Goal: Task Accomplishment & Management: Use online tool/utility

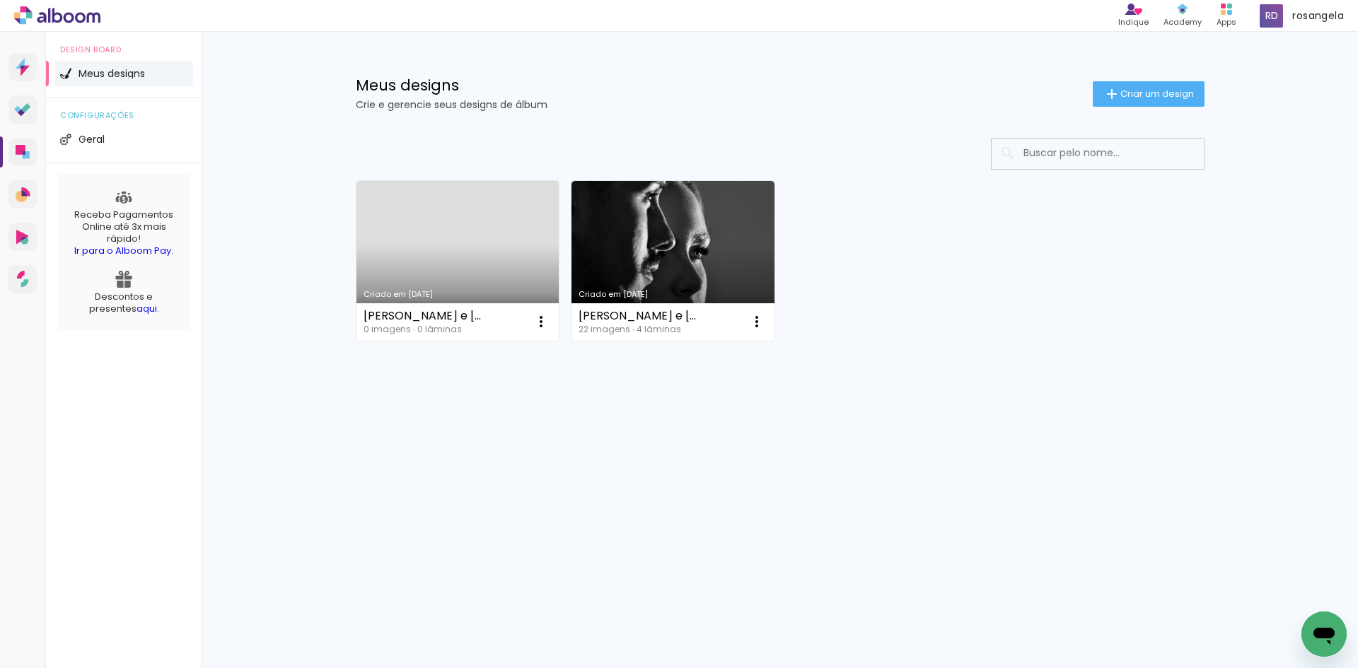
click at [57, 18] on icon at bounding box center [57, 15] width 86 height 18
click at [33, 150] on link "Designbox Diagramação de álbuns" at bounding box center [22, 152] width 28 height 28
click at [1149, 102] on paper-button "Criar um design" at bounding box center [1149, 93] width 112 height 25
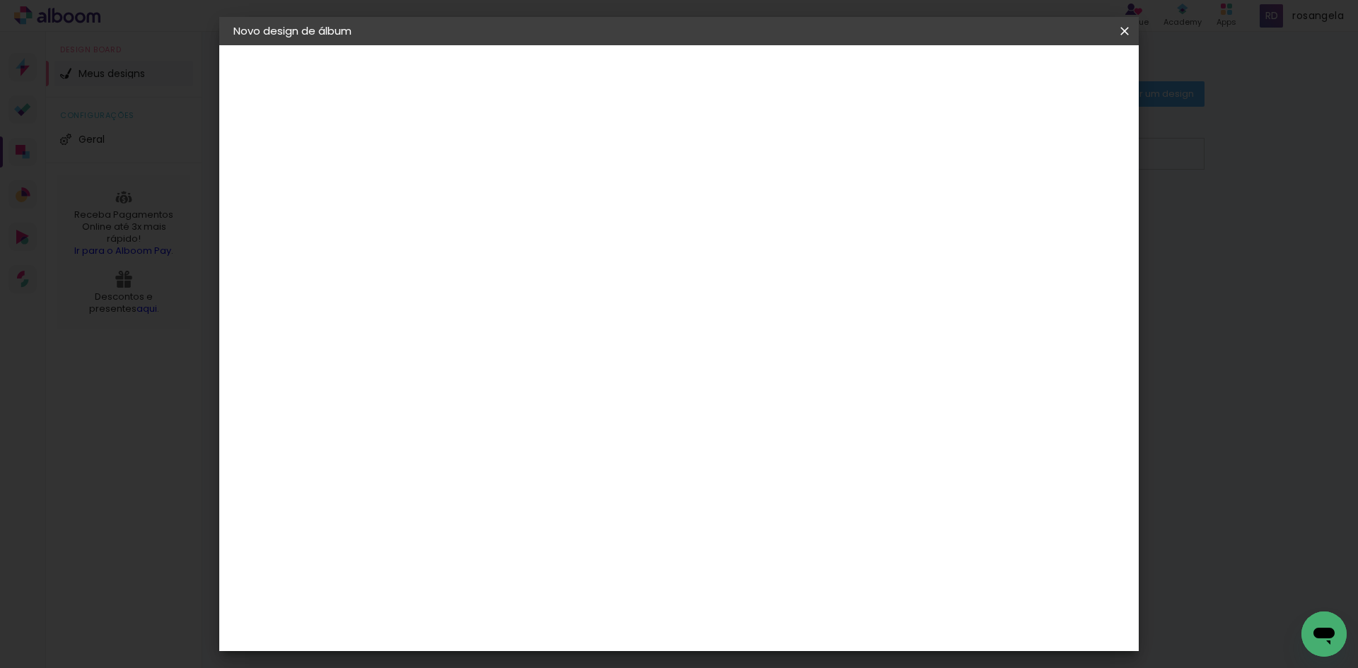
click at [465, 197] on input at bounding box center [465, 190] width 0 height 22
type input "teste"
type paper-input "teste"
click at [0, 0] on slot "Avançar" at bounding box center [0, 0] width 0 height 0
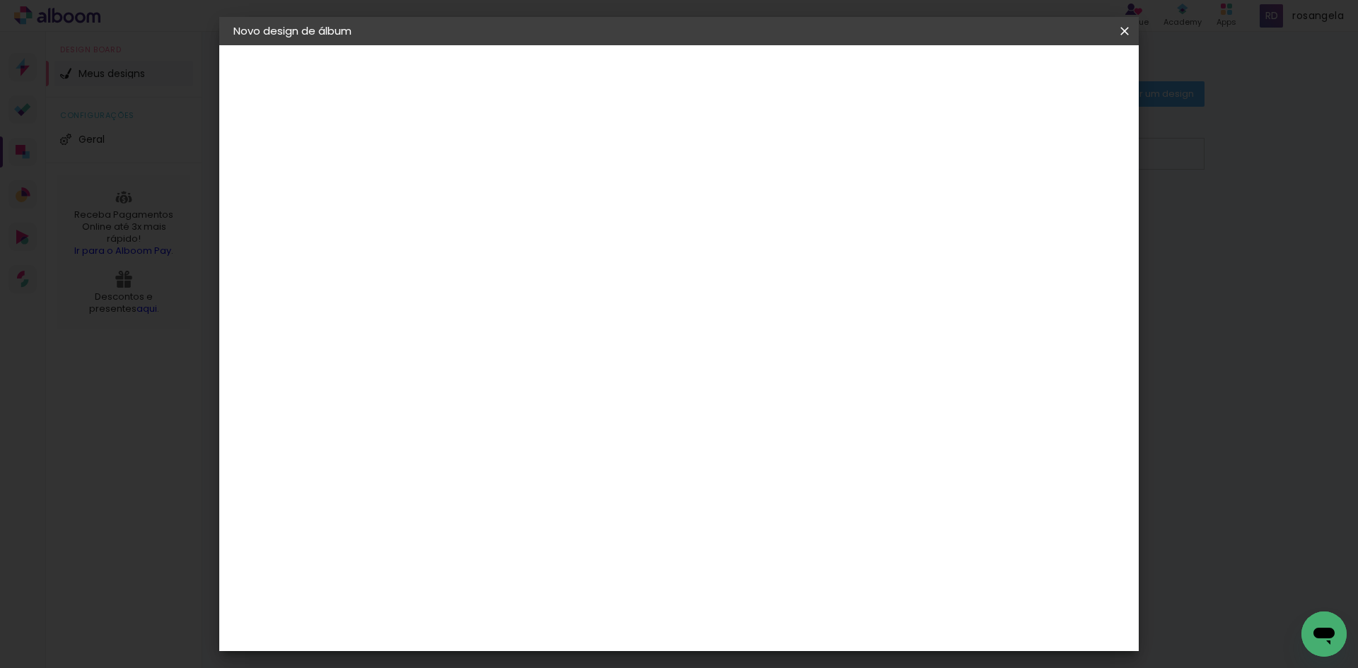
click at [447, 399] on paper-item "C1 Albuns" at bounding box center [500, 417] width 153 height 37
click at [729, 67] on paper-button "Avançar" at bounding box center [694, 75] width 69 height 24
click at [520, 236] on input "text" at bounding box center [492, 247] width 55 height 22
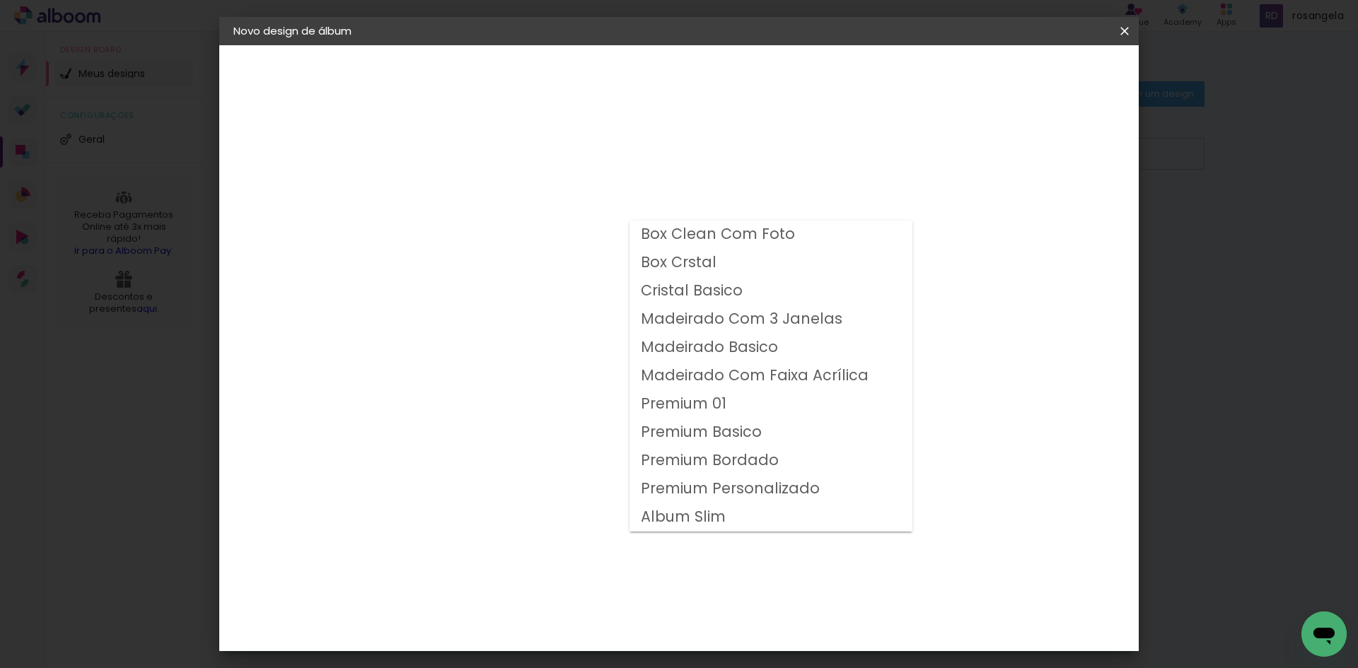
click at [0, 0] on slot "Premium Personalizado" at bounding box center [0, 0] width 0 height 0
type input "Premium Personalizado"
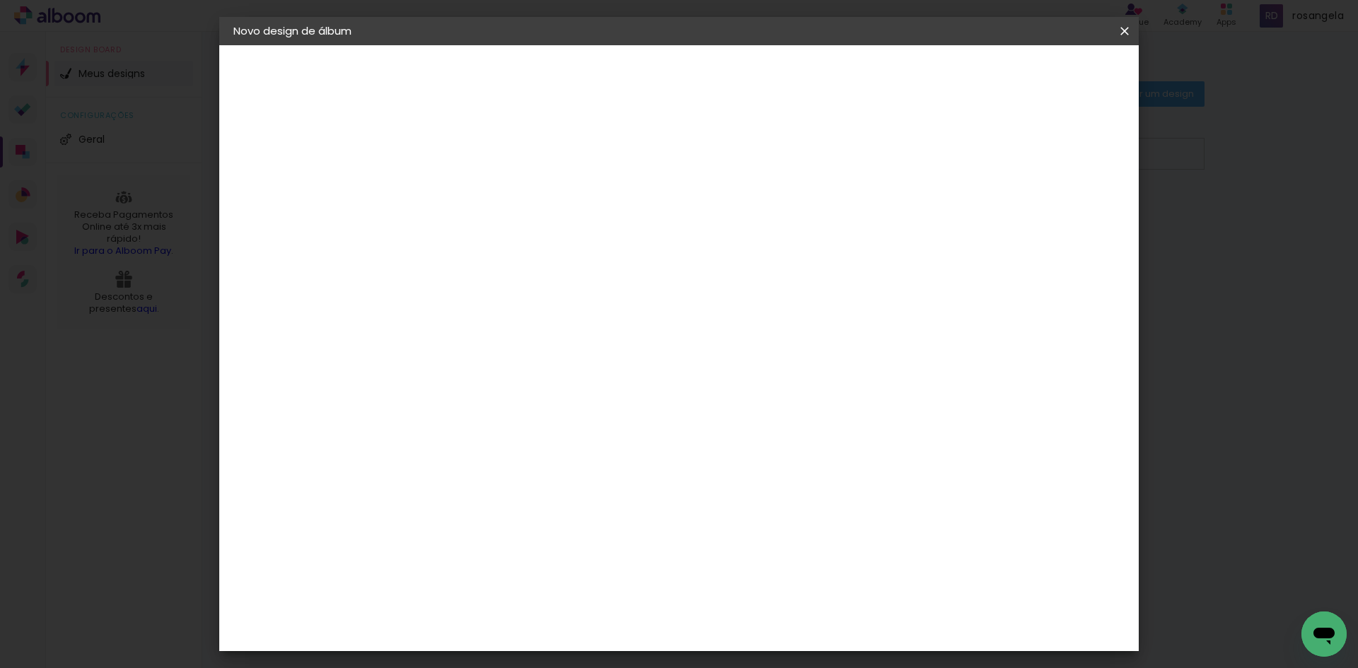
scroll to position [52, 0]
click at [1125, 28] on iron-icon at bounding box center [1124, 31] width 17 height 14
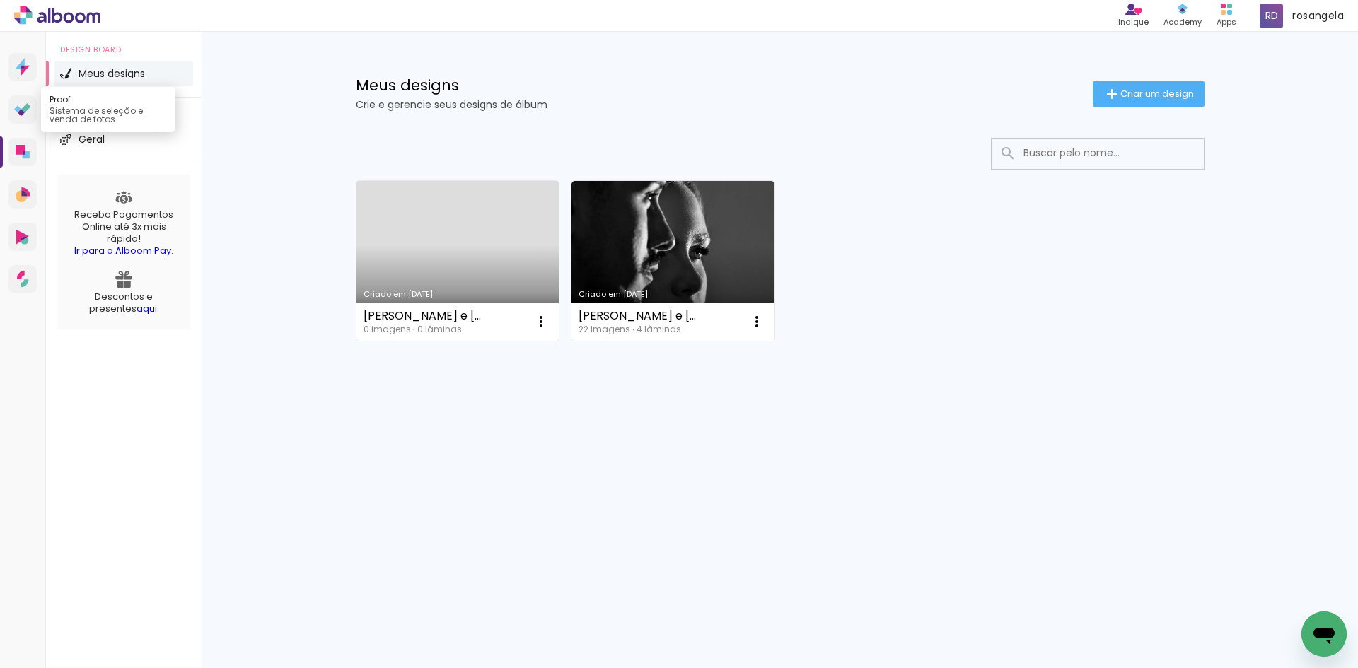
click at [18, 108] on icon at bounding box center [17, 108] width 7 height 7
click at [753, 317] on iron-icon at bounding box center [756, 321] width 17 height 17
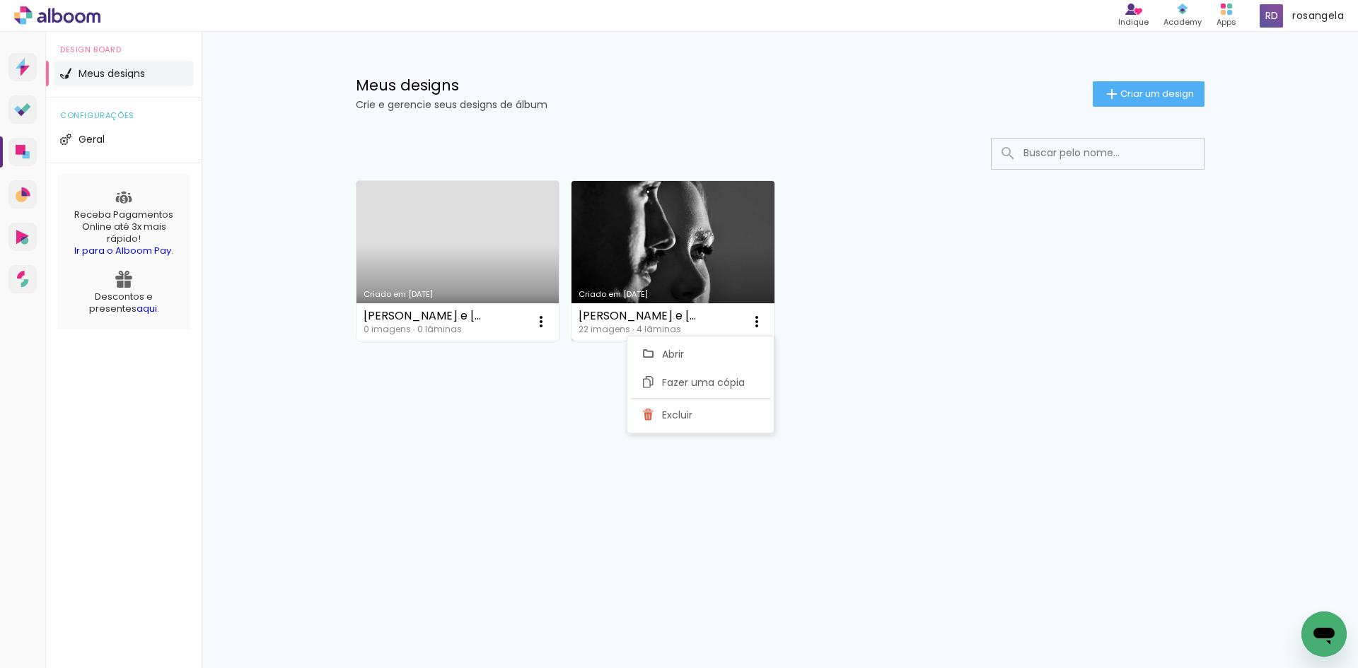
click at [718, 240] on link "Criado em [DATE]" at bounding box center [673, 261] width 203 height 160
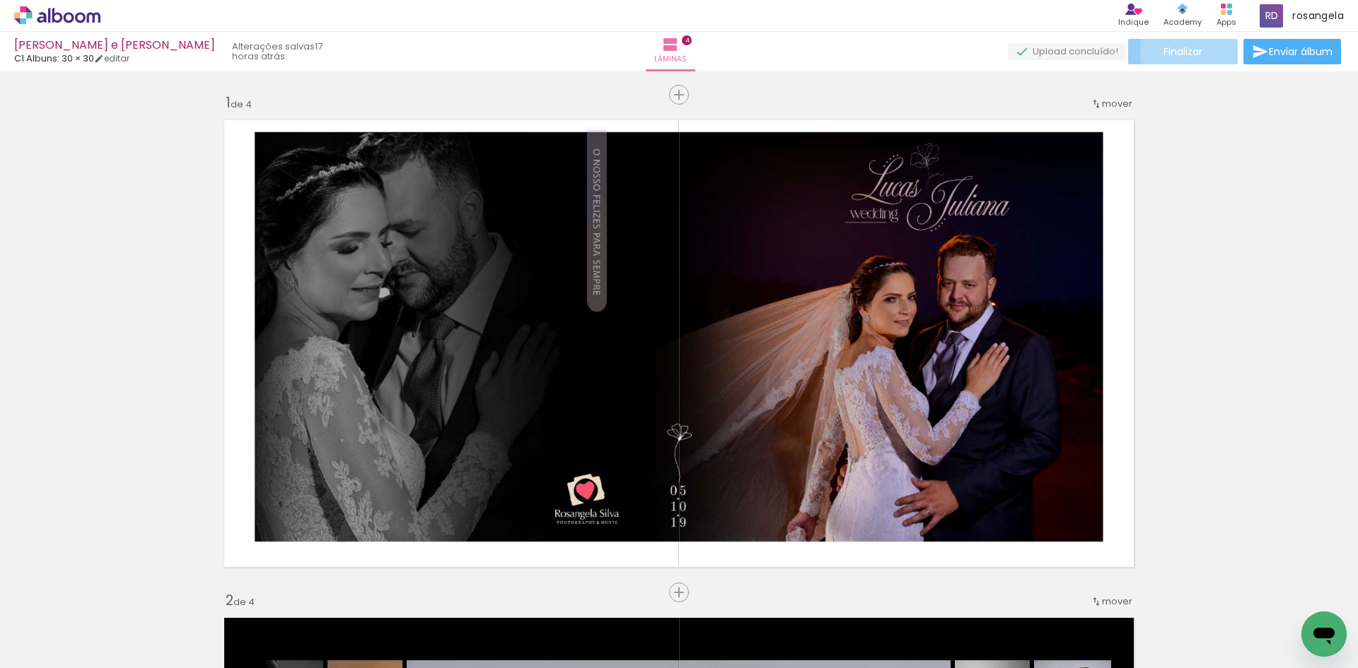
click at [1191, 52] on span "Finalizar" at bounding box center [1183, 52] width 39 height 10
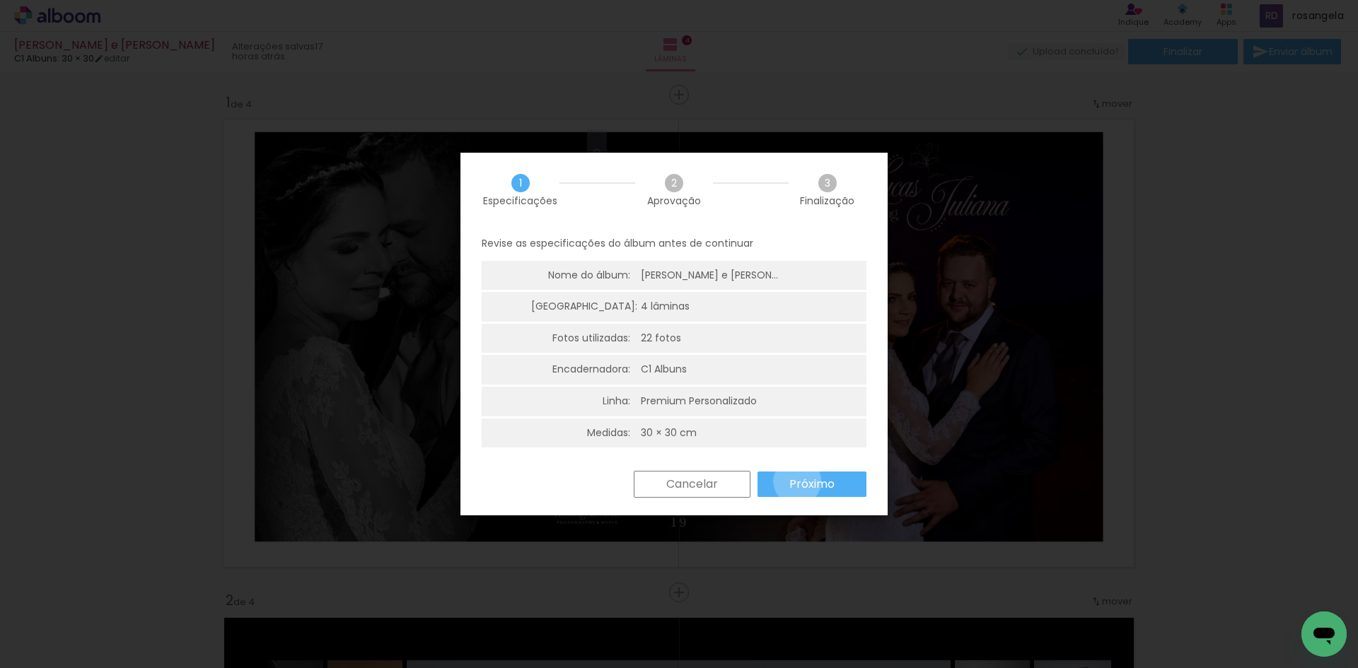
click at [0, 0] on slot "Próximo" at bounding box center [0, 0] width 0 height 0
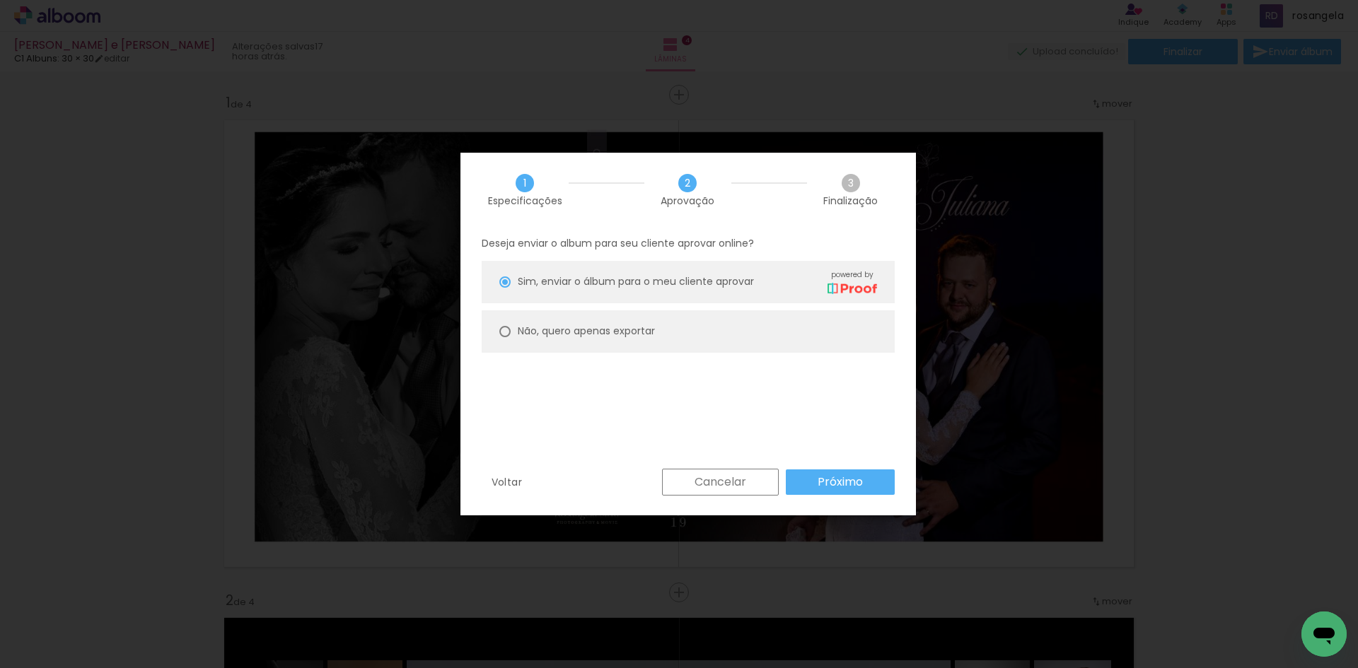
click at [0, 0] on slot "Próximo" at bounding box center [0, 0] width 0 height 0
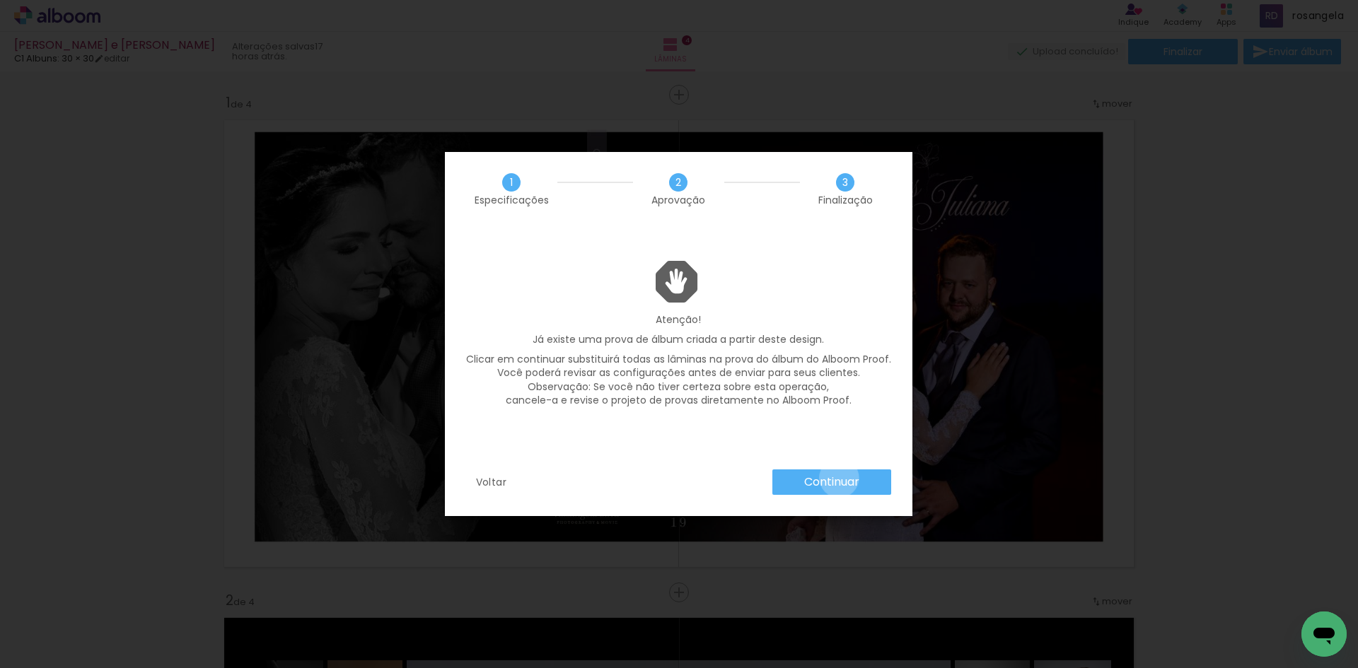
click at [0, 0] on slot "Continuar" at bounding box center [0, 0] width 0 height 0
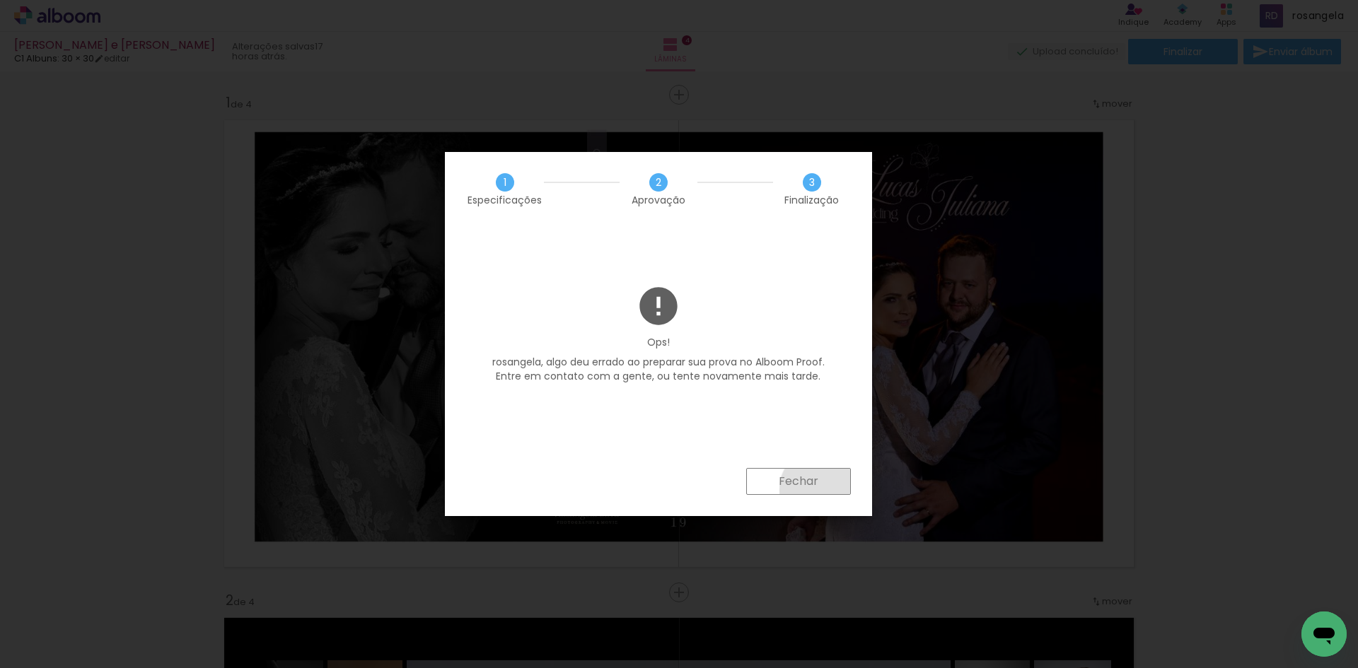
click at [825, 490] on paper-button "Fechar" at bounding box center [798, 481] width 105 height 27
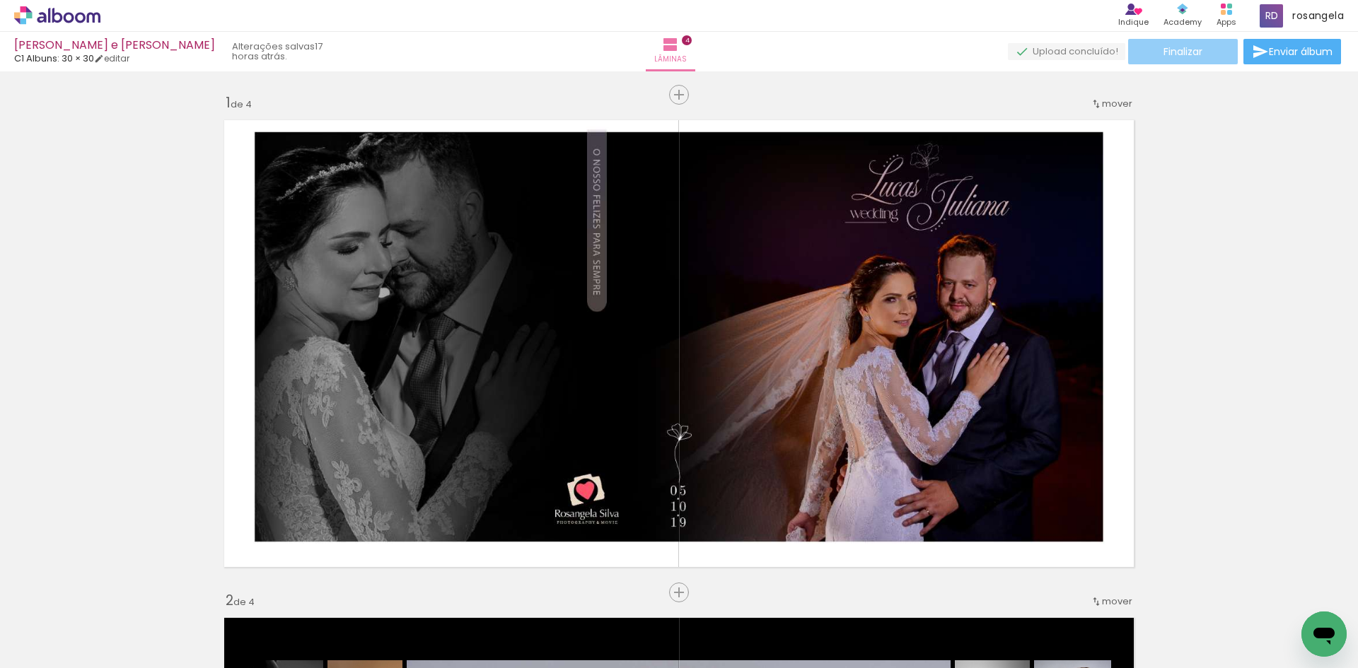
click at [1194, 61] on paper-button "Finalizar" at bounding box center [1183, 51] width 110 height 25
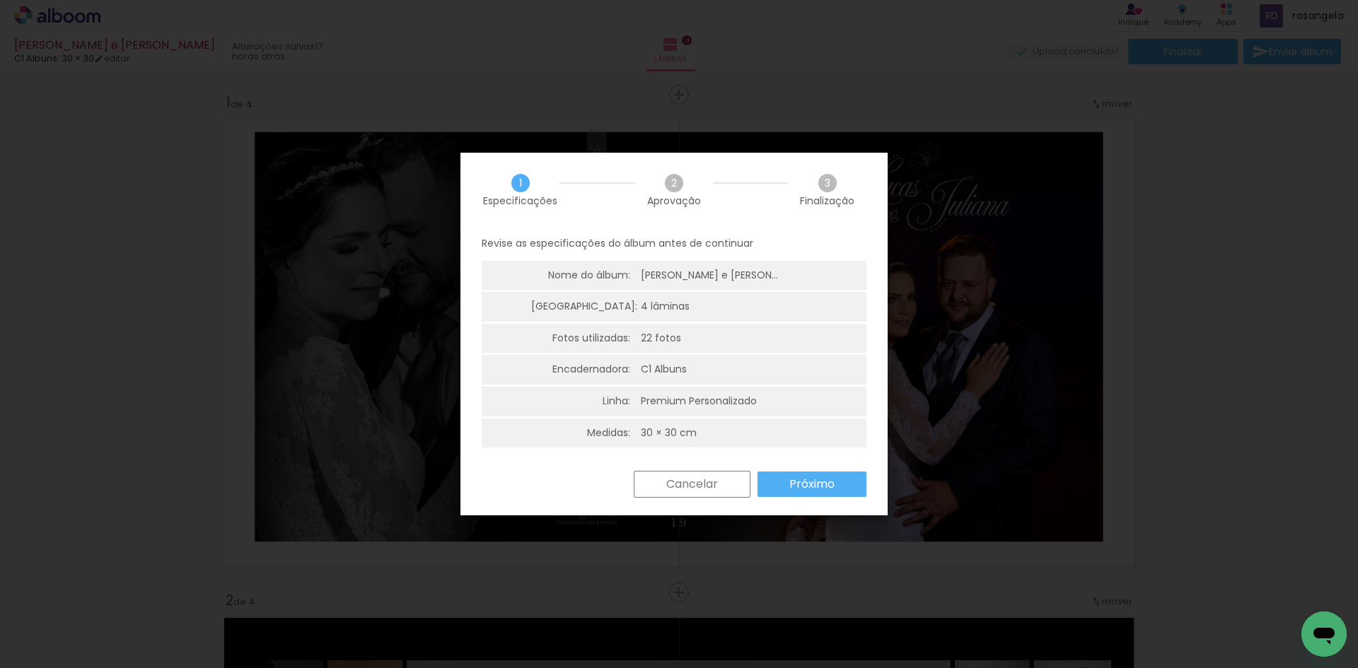
click at [0, 0] on slot "Próximo" at bounding box center [0, 0] width 0 height 0
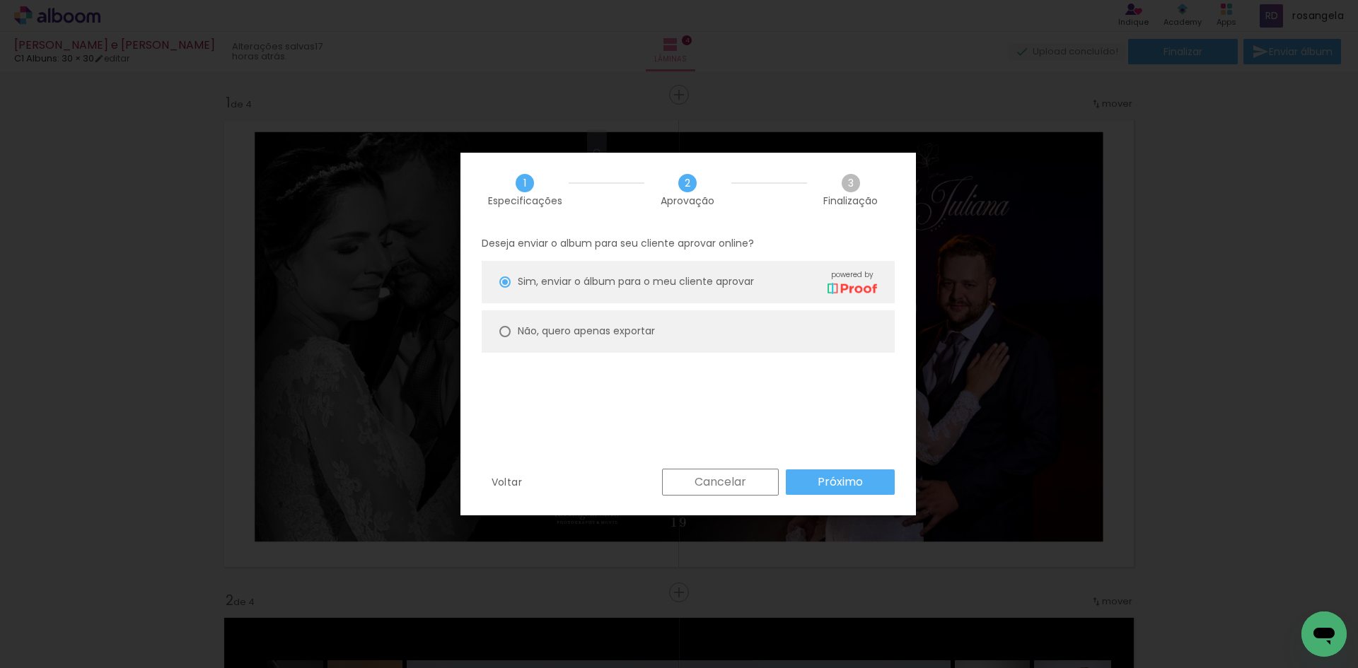
click at [0, 0] on slot "Próximo" at bounding box center [0, 0] width 0 height 0
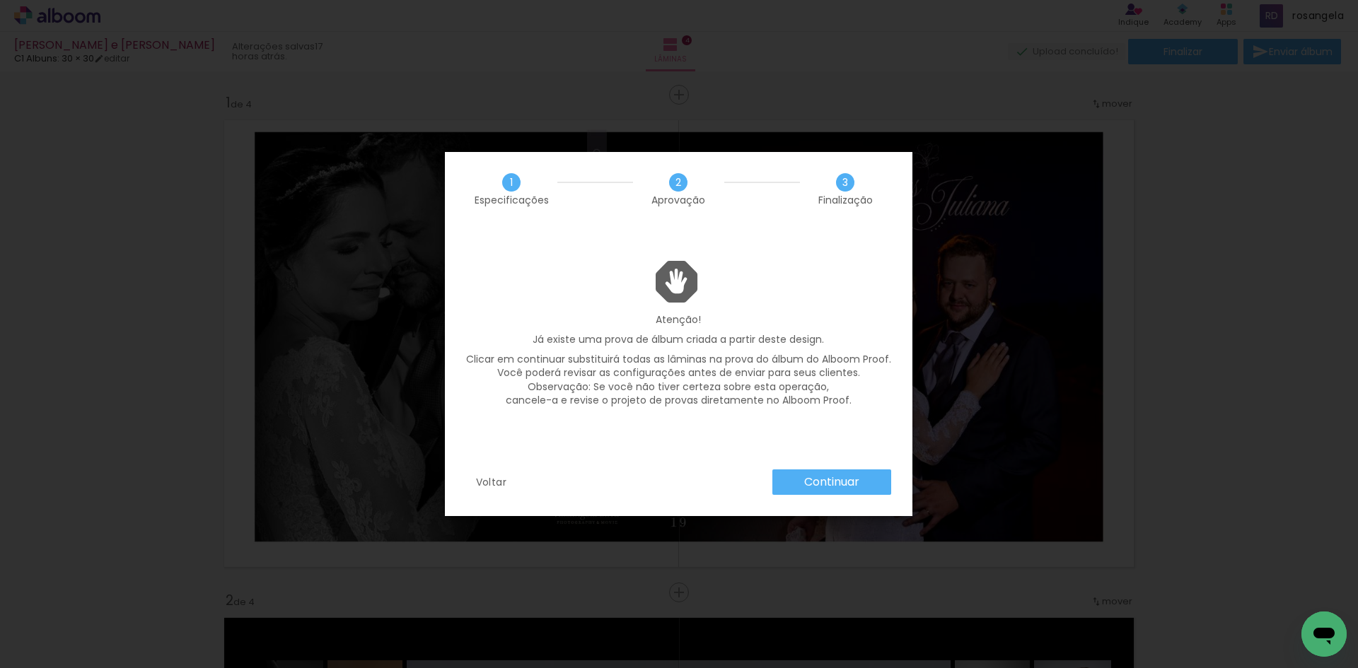
click at [0, 0] on slot "Continuar" at bounding box center [0, 0] width 0 height 0
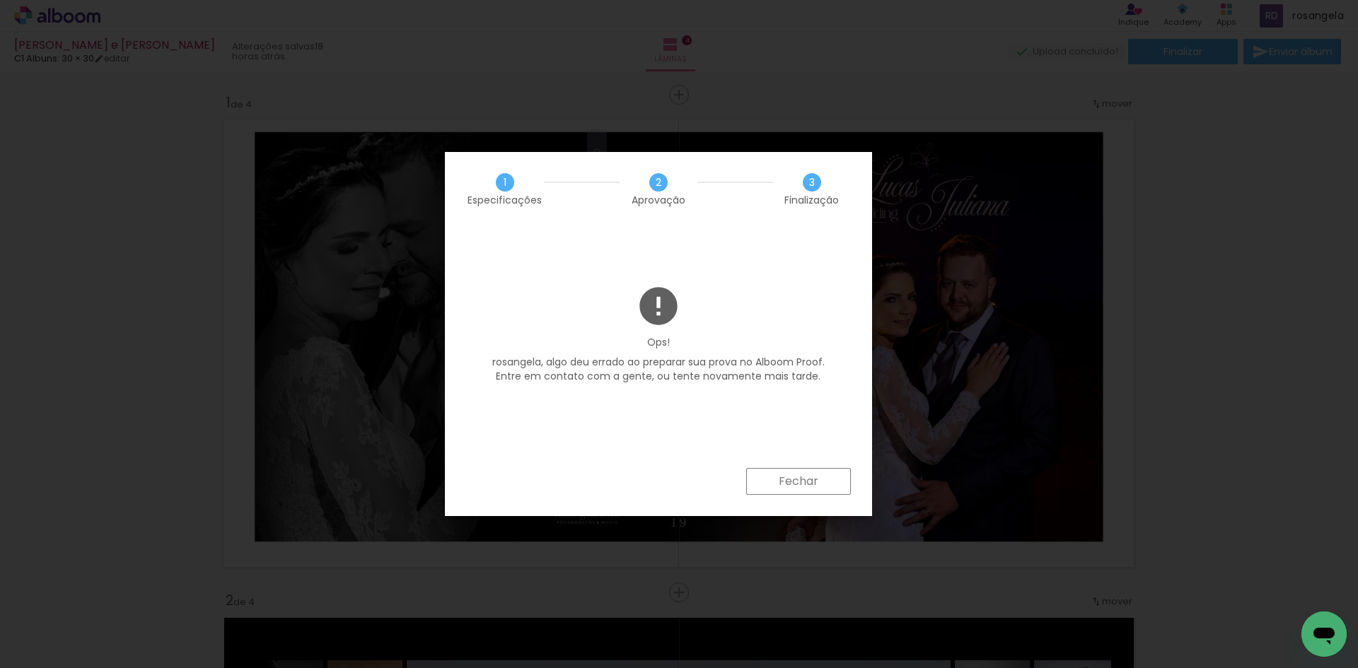
click at [0, 0] on slot "Fechar" at bounding box center [0, 0] width 0 height 0
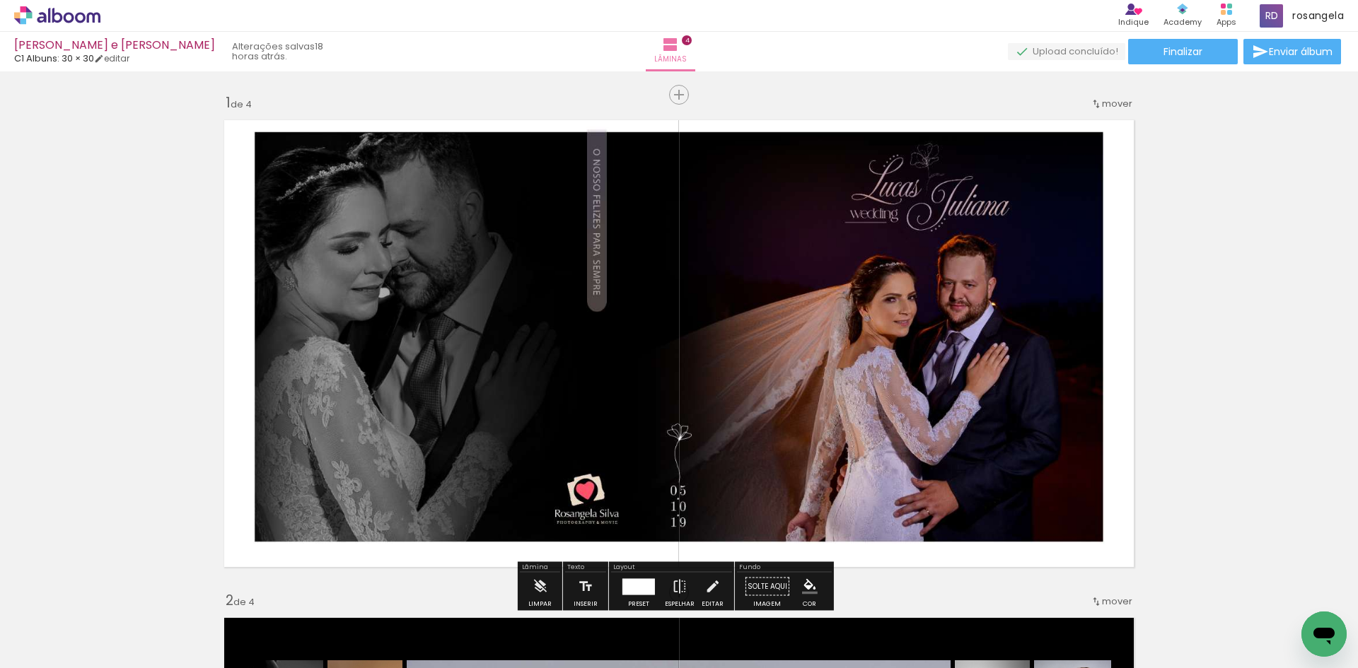
click at [37, 17] on icon at bounding box center [57, 15] width 86 height 18
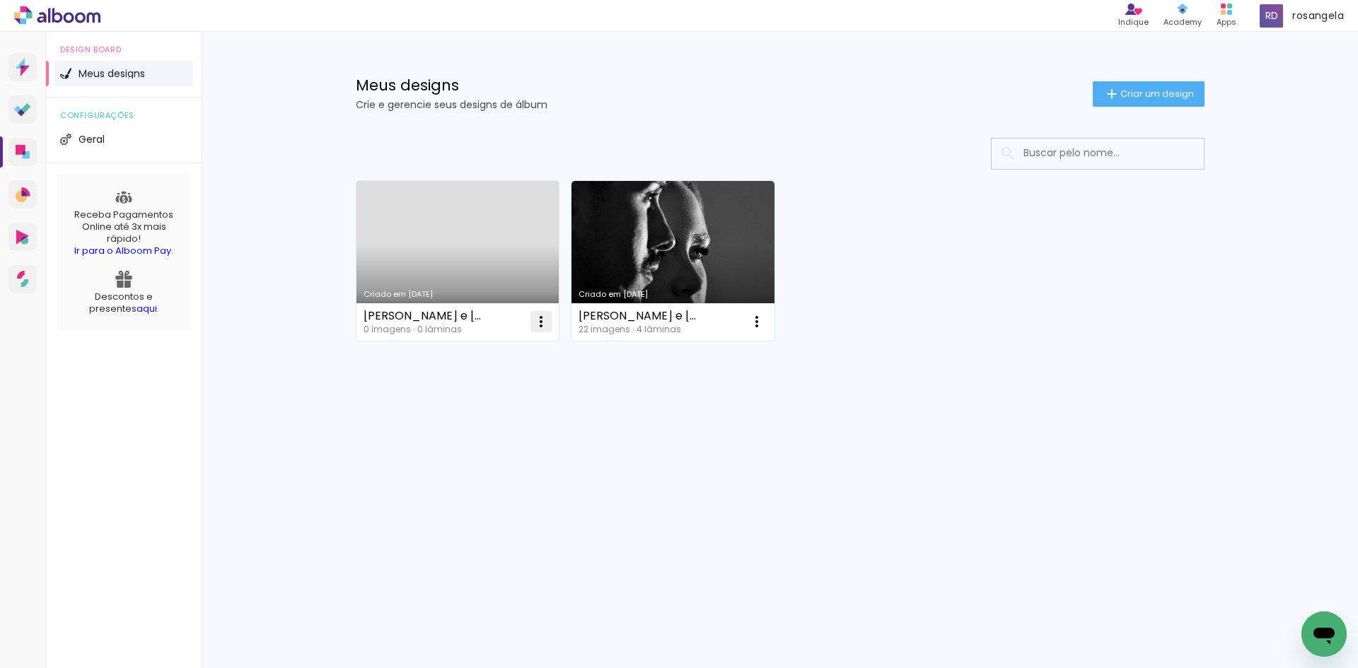
click at [532, 314] on paper-icon-button at bounding box center [541, 322] width 28 height 28
click at [528, 407] on paper-item "Excluir" at bounding box center [484, 415] width 139 height 28
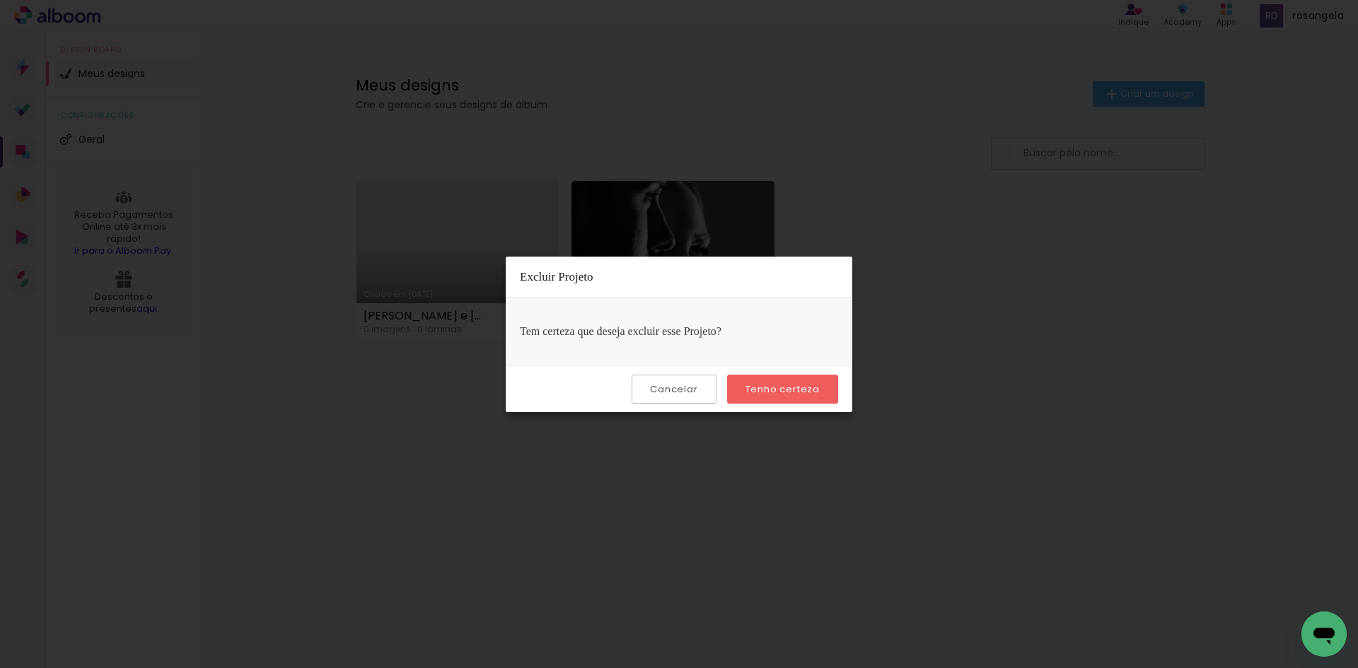
click at [0, 0] on slot "Tenho certeza" at bounding box center [0, 0] width 0 height 0
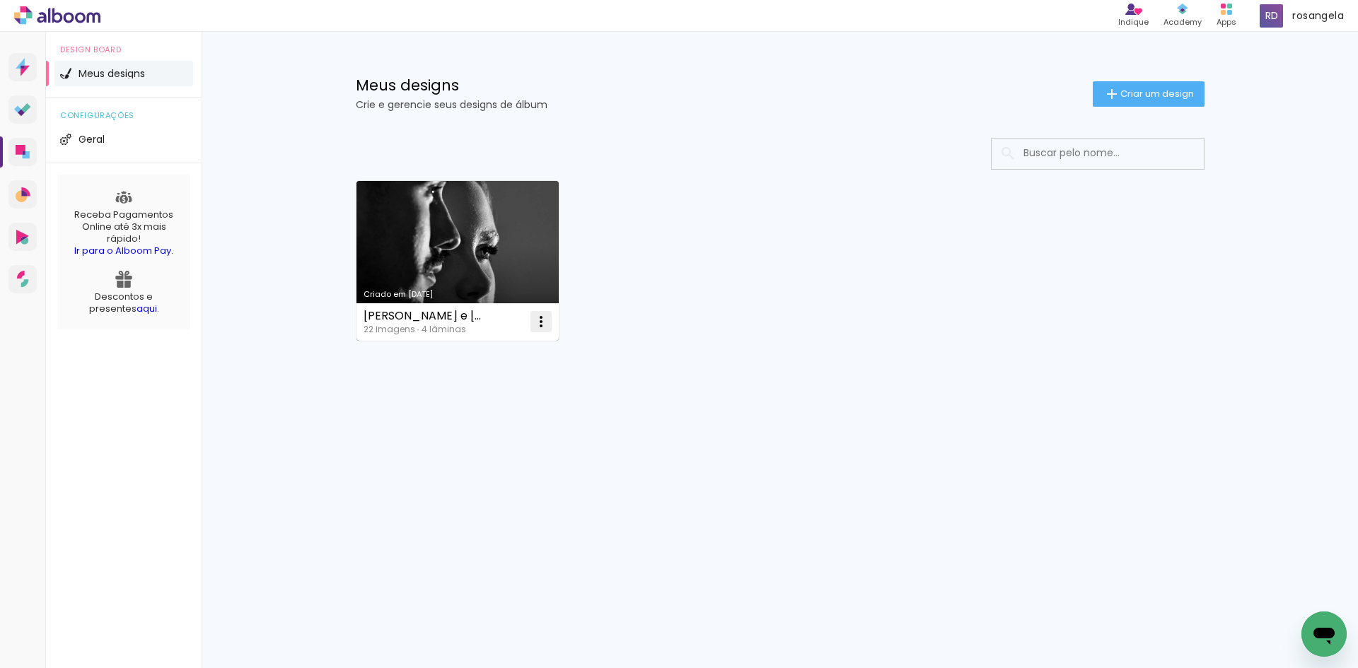
click at [538, 328] on iron-icon at bounding box center [541, 321] width 17 height 17
click at [484, 262] on link "Criado em [DATE]" at bounding box center [458, 261] width 203 height 160
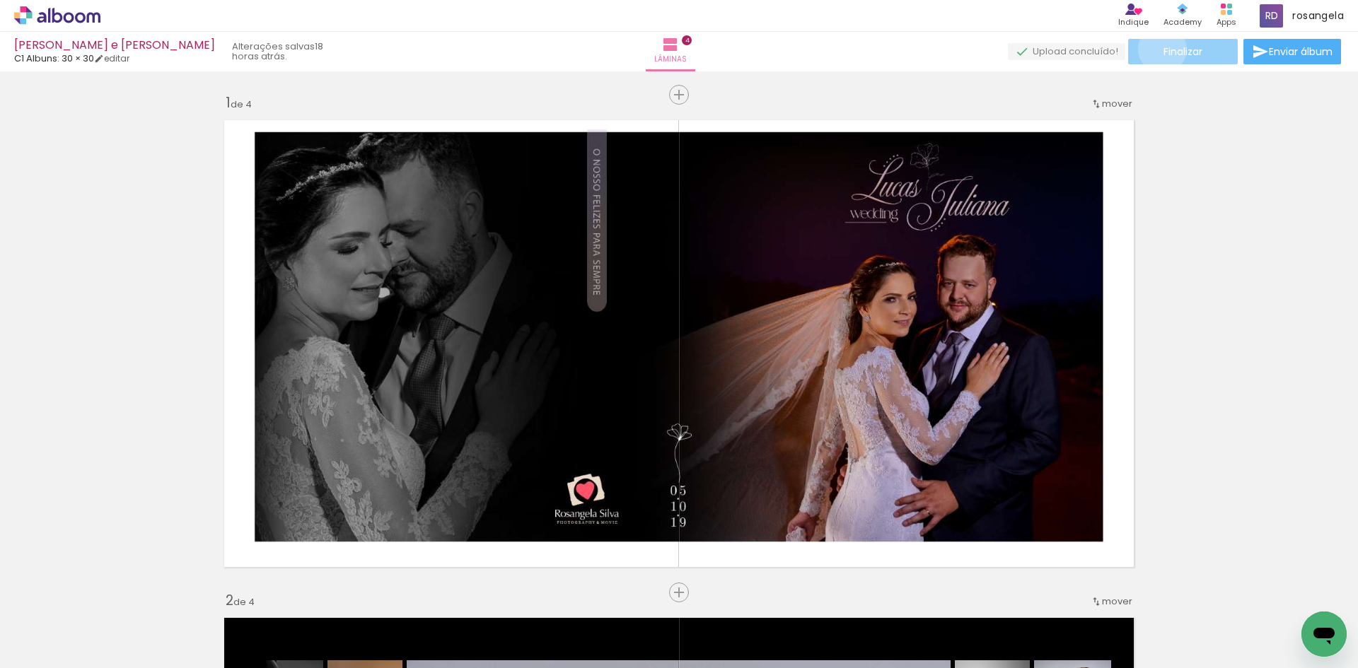
click at [1157, 49] on paper-button "Finalizar" at bounding box center [1183, 51] width 110 height 25
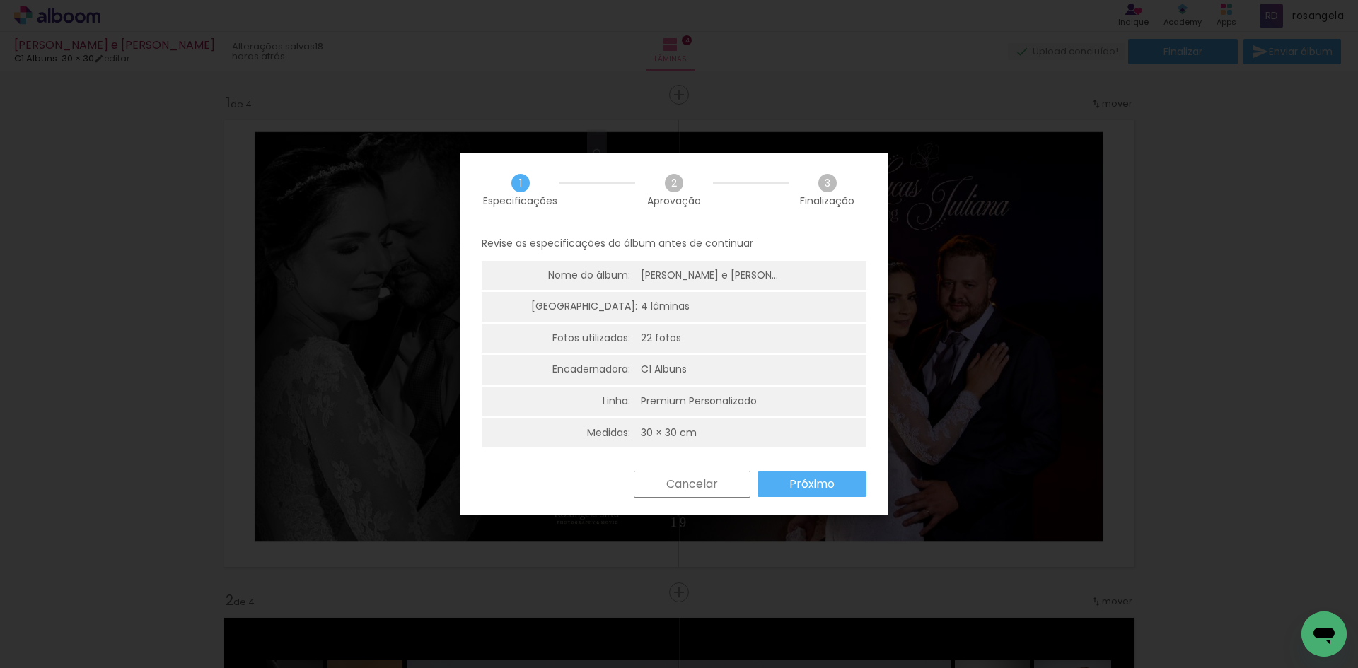
click at [0, 0] on slot "Próximo" at bounding box center [0, 0] width 0 height 0
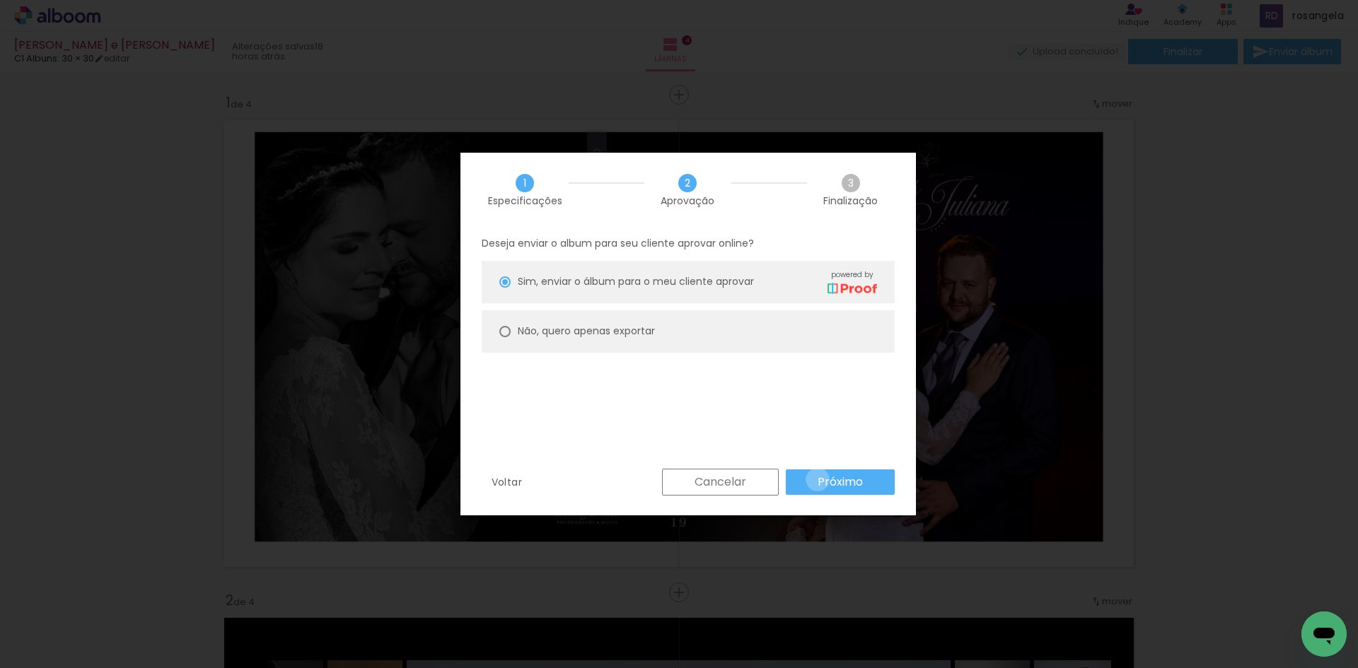
click at [0, 0] on slot "Próximo" at bounding box center [0, 0] width 0 height 0
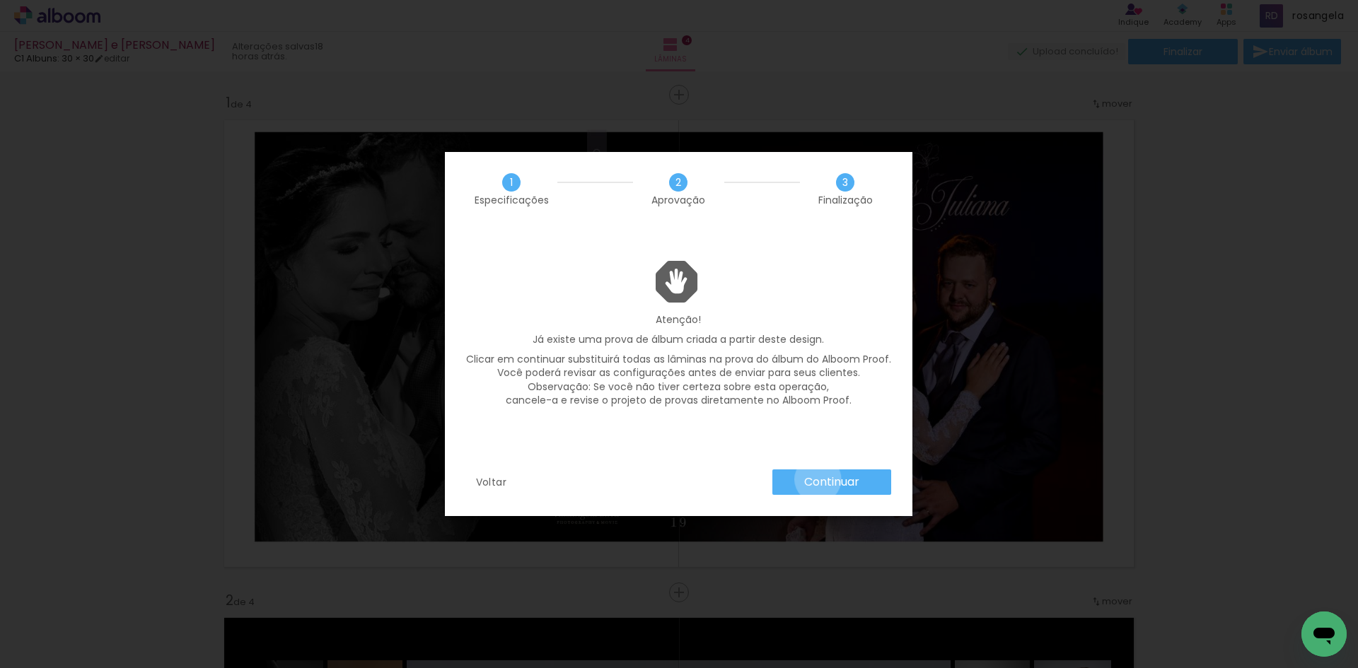
click at [0, 0] on slot "Continuar" at bounding box center [0, 0] width 0 height 0
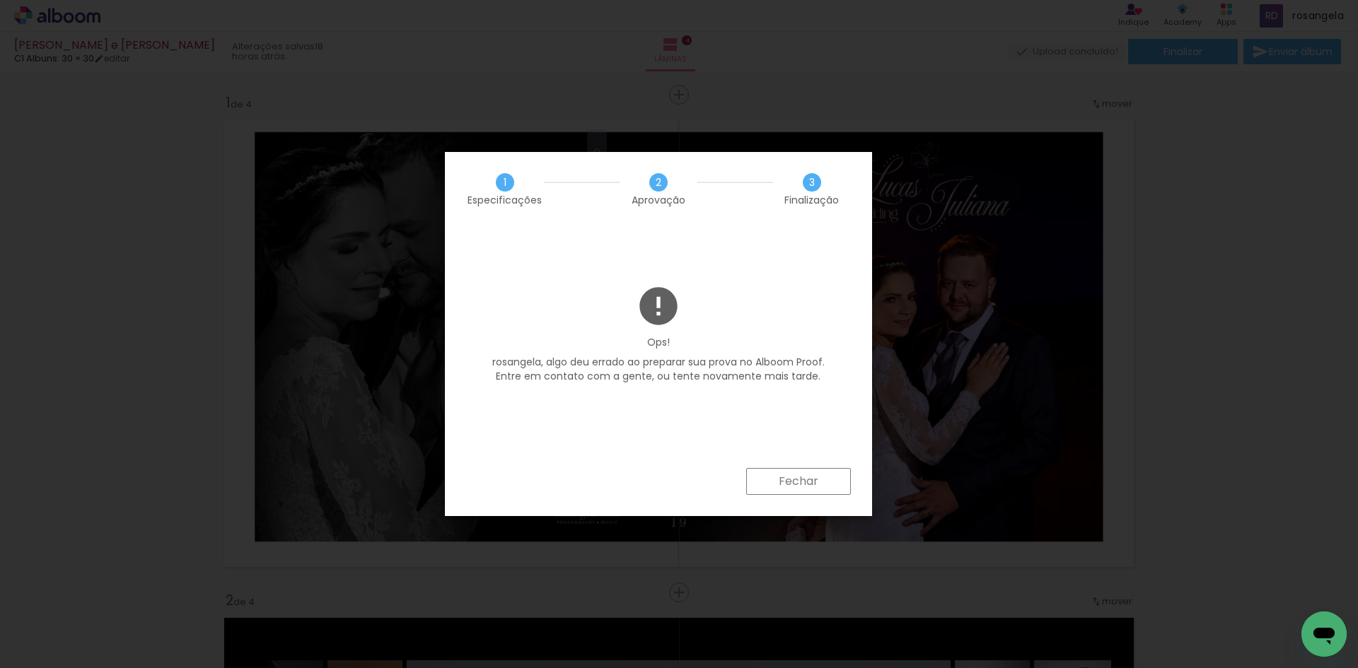
click at [831, 483] on paper-button "Fechar" at bounding box center [798, 481] width 105 height 27
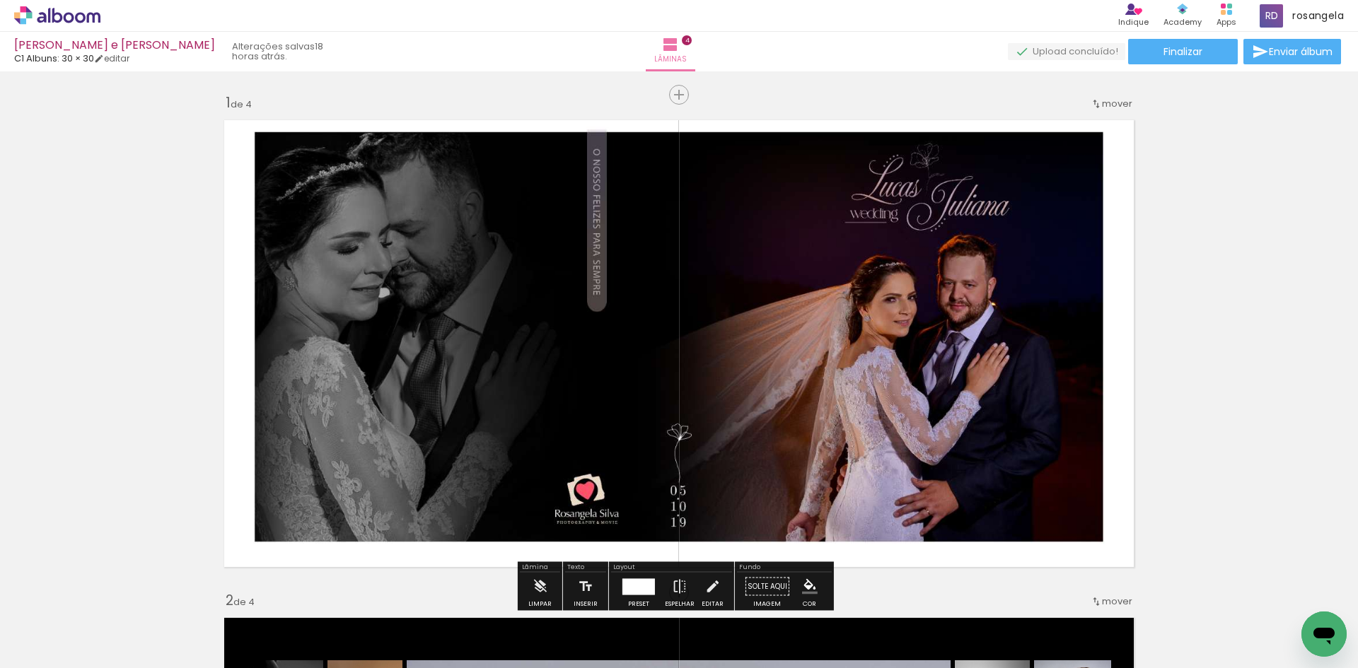
click at [69, 16] on icon at bounding box center [57, 15] width 86 height 18
